Goal: Find specific page/section: Find specific page/section

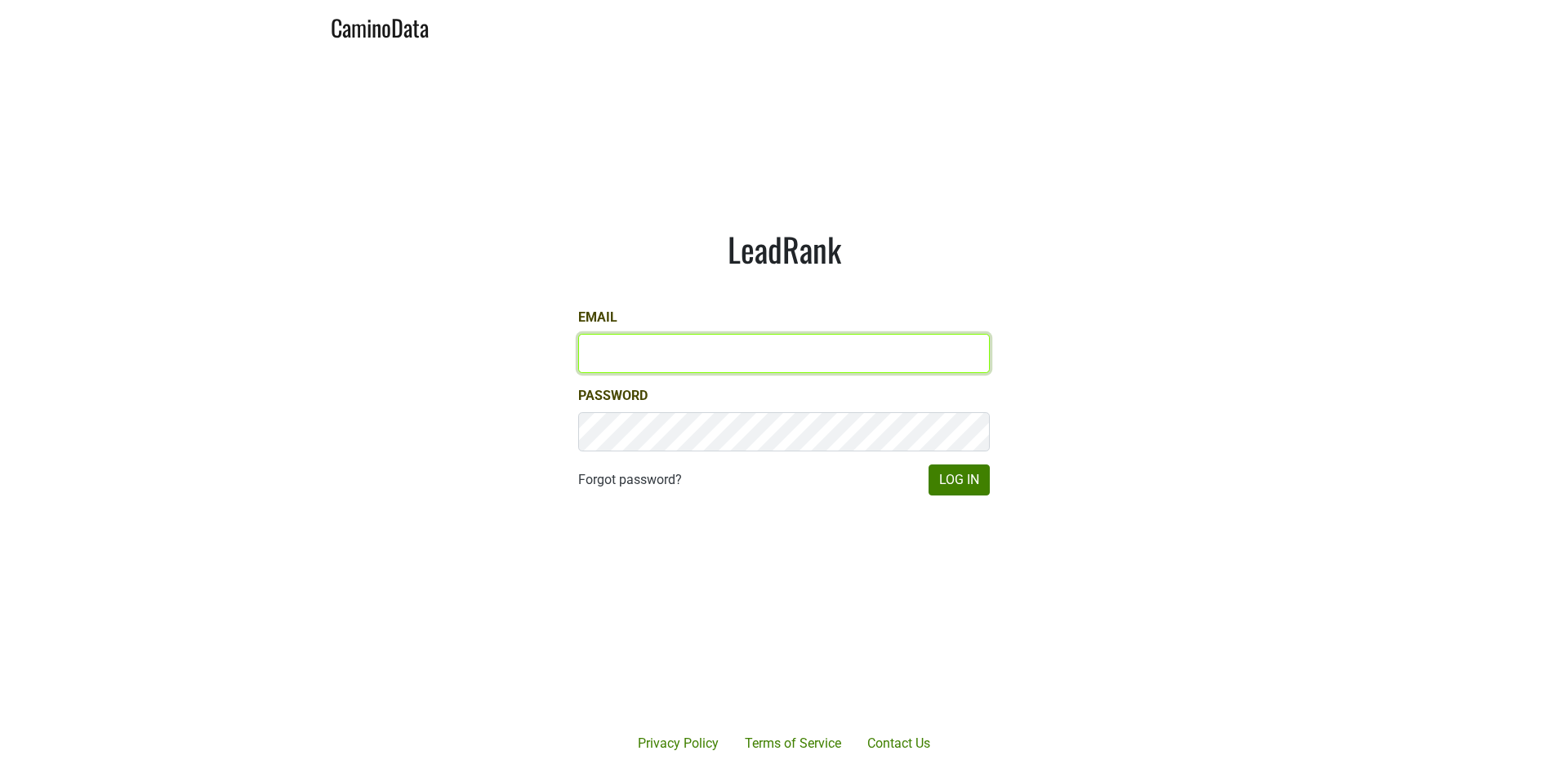
click at [661, 369] on input "Email" at bounding box center [784, 353] width 411 height 39
type input "mcapista@realmcellars.com"
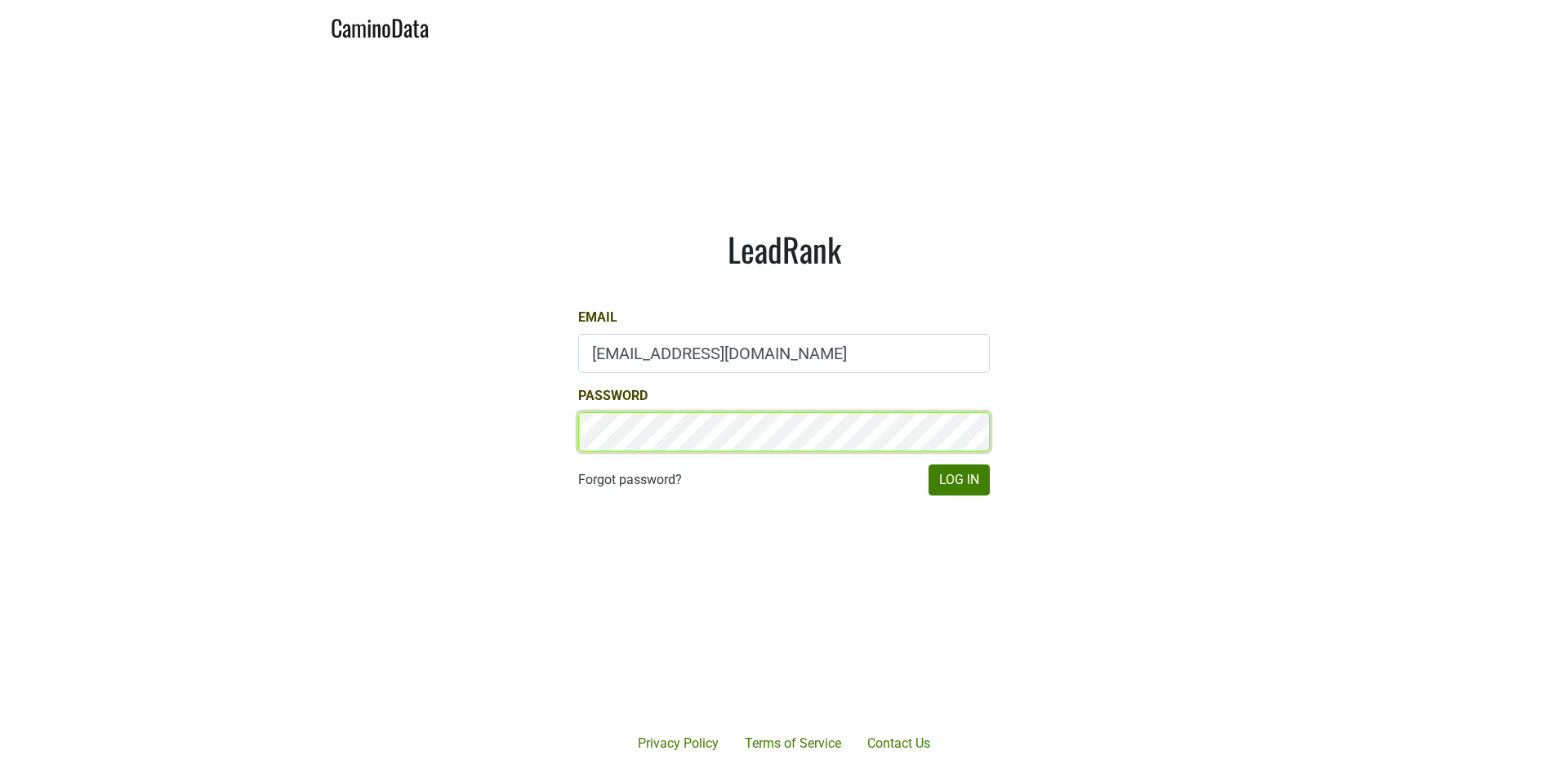
click at [929, 464] on button "Log In" at bounding box center [959, 479] width 61 height 31
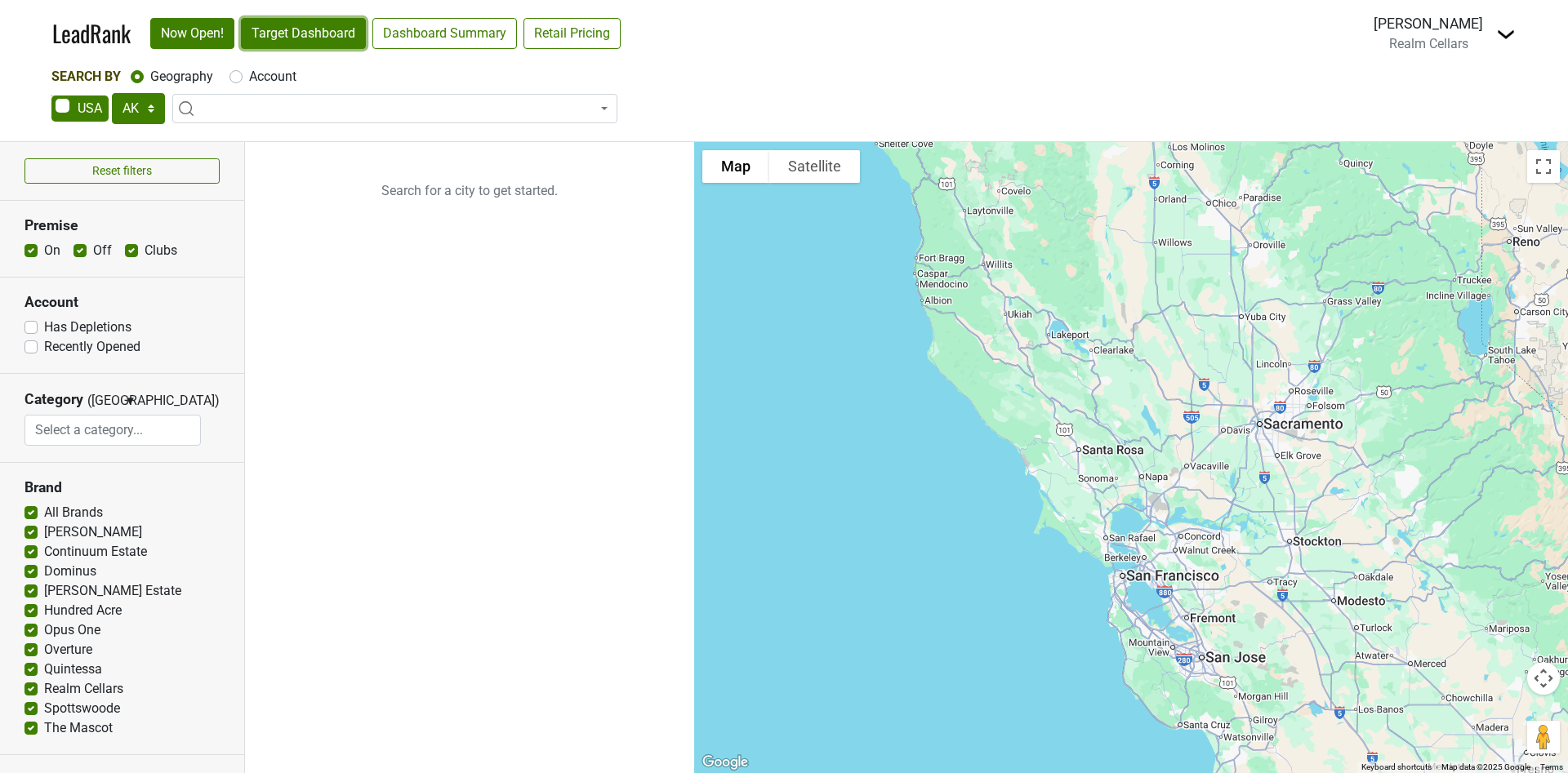
click at [313, 29] on link "Target Dashboard" at bounding box center [303, 33] width 124 height 31
click at [147, 114] on select "AK AL AR AZ CA CO CT DC DE FL GA HI IA ID IL IN KS KY LA MA MD ME MI MN MO MS M…" at bounding box center [139, 108] width 53 height 31
select select "CA"
click at [112, 93] on select "AK AL AR AZ CA CO CT DC DE FL GA HI IA ID IL IN KS KY LA MA MD ME MI MN MO MS M…" at bounding box center [139, 108] width 53 height 31
click at [321, 39] on link "Target Dashboard" at bounding box center [303, 33] width 124 height 31
